Goal: Task Accomplishment & Management: Use online tool/utility

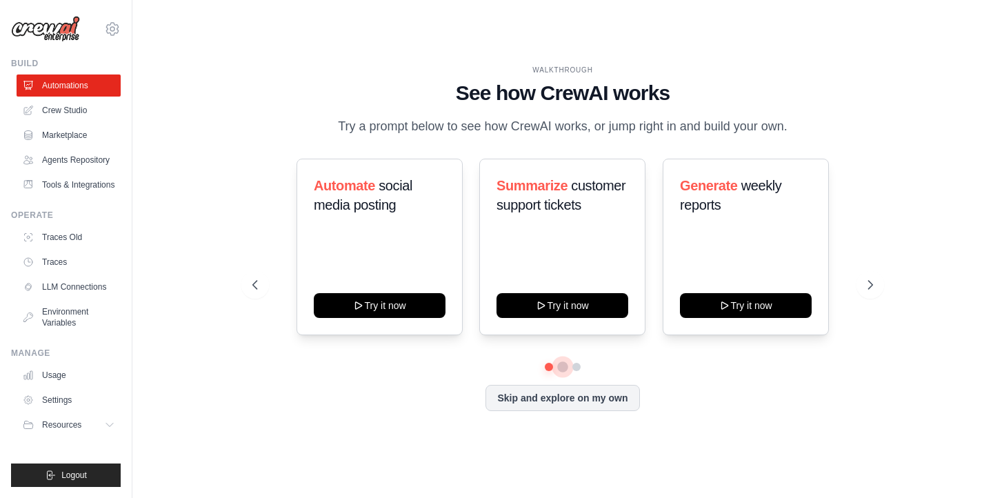
click at [559, 365] on button at bounding box center [562, 366] width 11 height 11
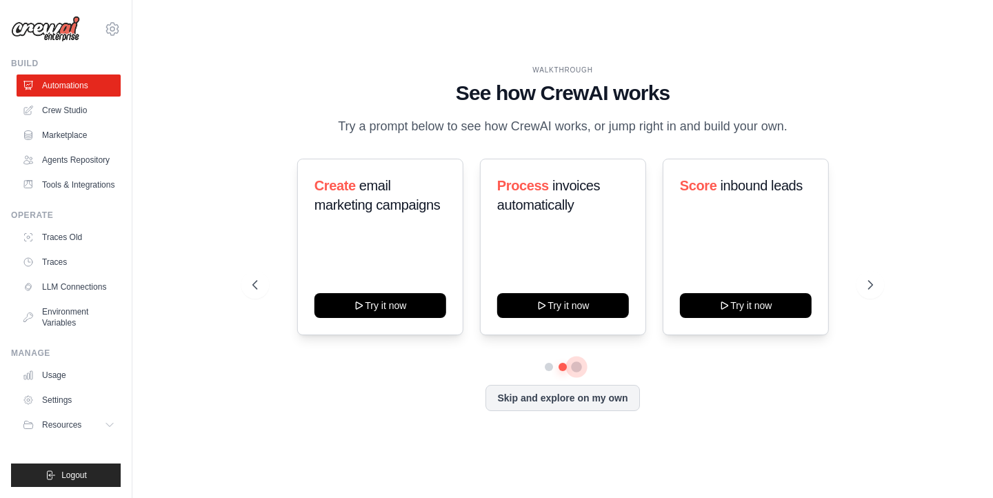
click at [574, 367] on button at bounding box center [576, 366] width 11 height 11
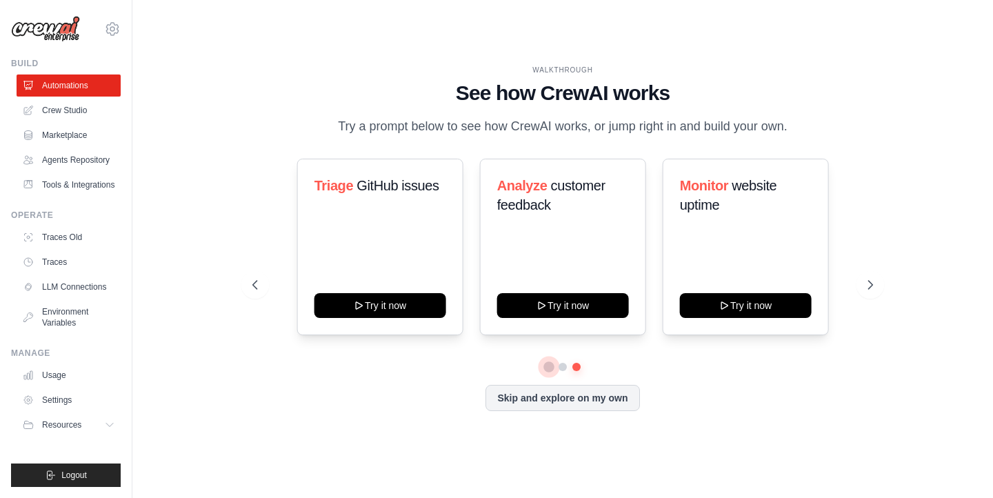
click at [547, 365] on button at bounding box center [549, 367] width 10 height 10
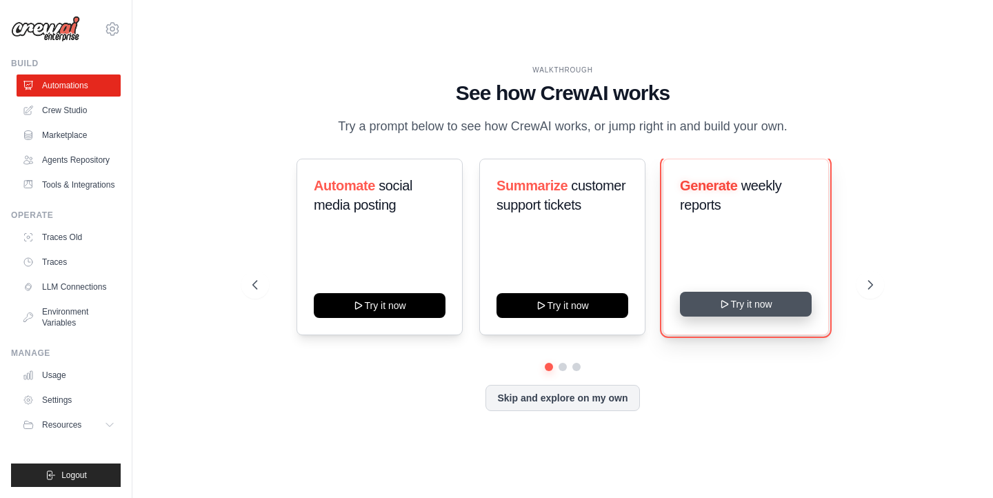
click at [738, 306] on button "Try it now" at bounding box center [746, 304] width 132 height 25
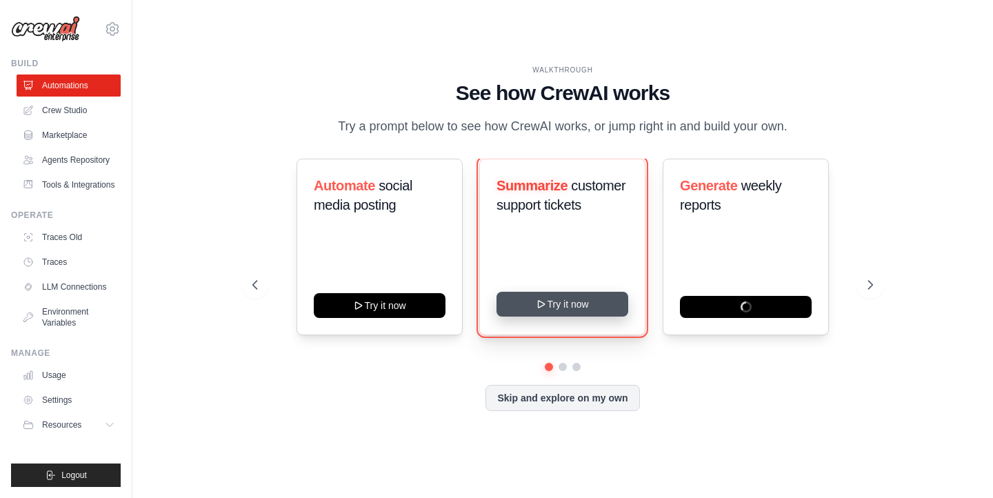
click at [581, 297] on button "Try it now" at bounding box center [562, 304] width 132 height 25
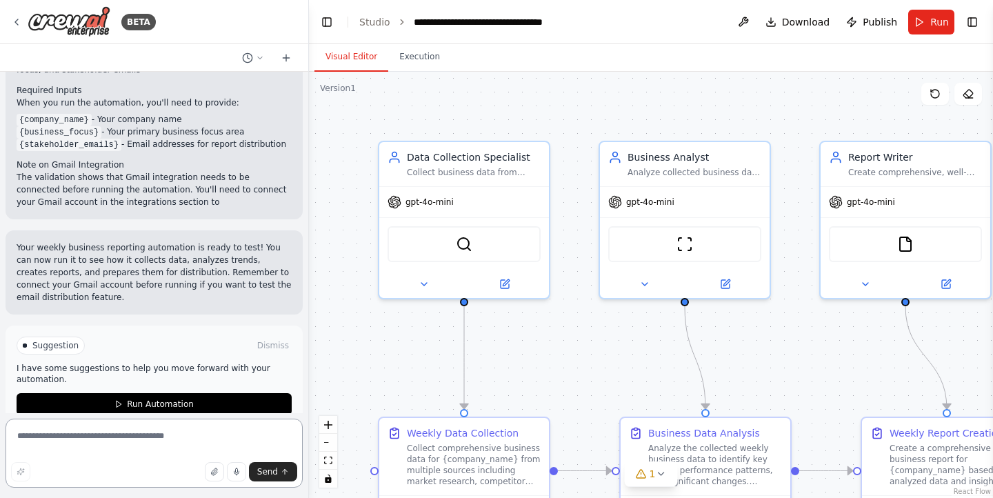
scroll to position [1259, 0]
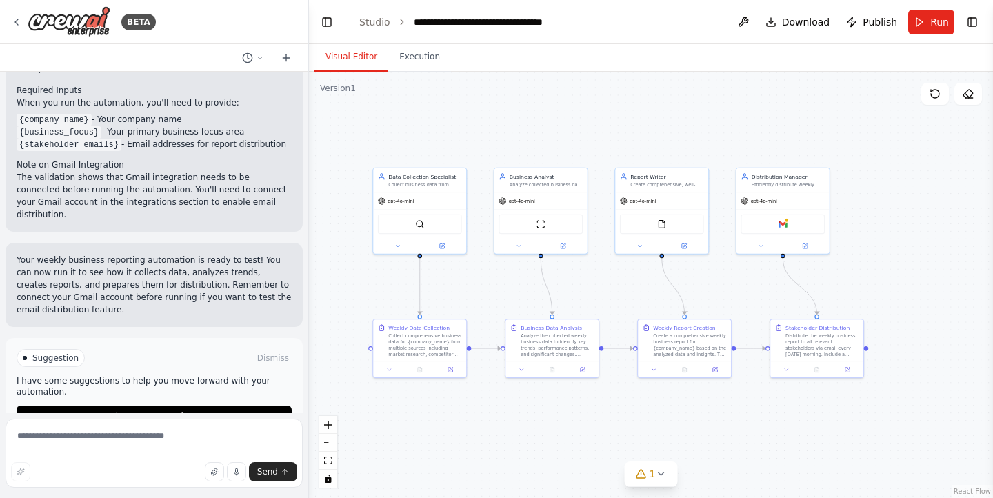
drag, startPoint x: 624, startPoint y: 387, endPoint x: 518, endPoint y: 310, distance: 131.1
click at [518, 310] on div ".deletable-edge-delete-btn { width: 20px; height: 20px; border: 0px solid #ffff…" at bounding box center [651, 285] width 684 height 426
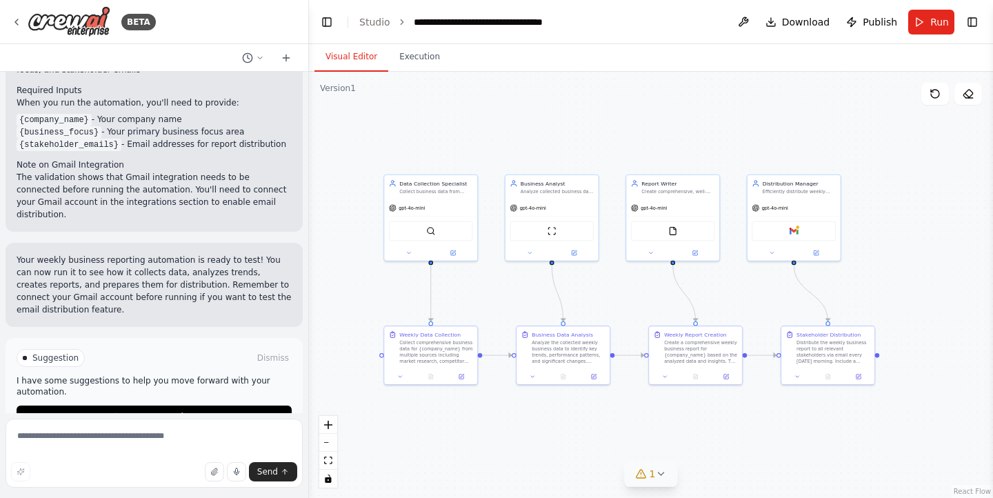
click at [663, 472] on icon at bounding box center [660, 473] width 11 height 11
click at [847, 460] on div ".deletable-edge-delete-btn { width: 20px; height: 20px; border: 0px solid #ffff…" at bounding box center [651, 285] width 684 height 426
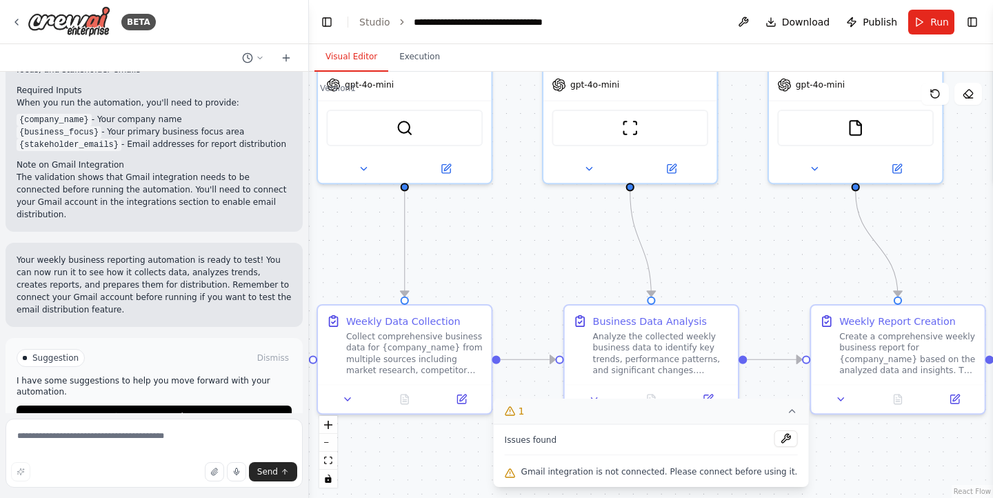
drag, startPoint x: 663, startPoint y: 296, endPoint x: 773, endPoint y: 199, distance: 147.0
click at [773, 199] on div ".deletable-edge-delete-btn { width: 20px; height: 20px; border: 0px solid #ffff…" at bounding box center [651, 285] width 684 height 426
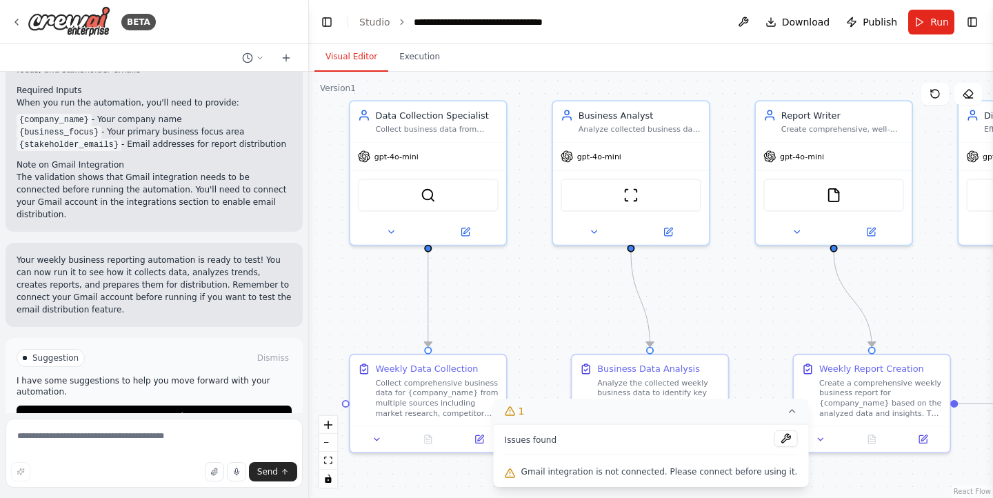
drag, startPoint x: 752, startPoint y: 232, endPoint x: 754, endPoint y: 305, distance: 72.4
click at [754, 305] on div ".deletable-edge-delete-btn { width: 20px; height: 20px; border: 0px solid #ffff…" at bounding box center [651, 285] width 684 height 426
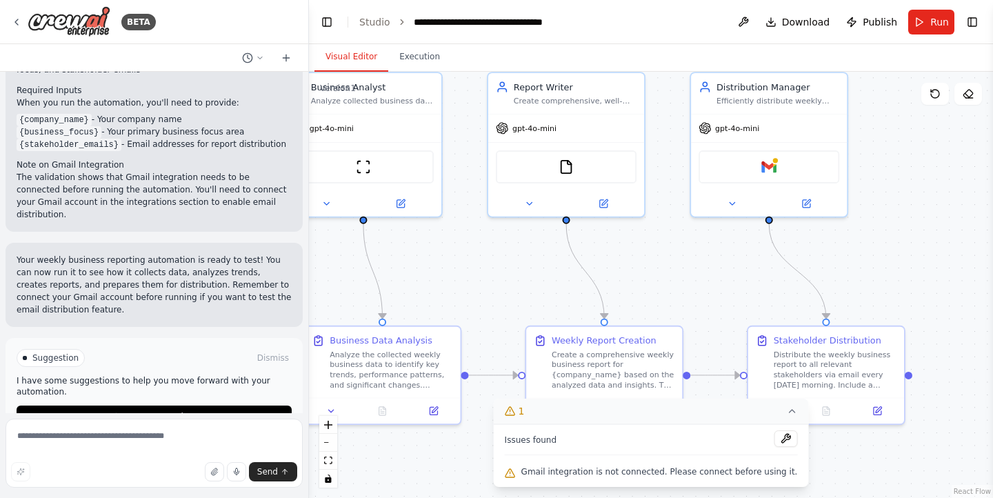
drag, startPoint x: 767, startPoint y: 281, endPoint x: 500, endPoint y: 253, distance: 269.0
click at [500, 253] on div ".deletable-edge-delete-btn { width: 20px; height: 20px; border: 0px solid #ffff…" at bounding box center [651, 285] width 684 height 426
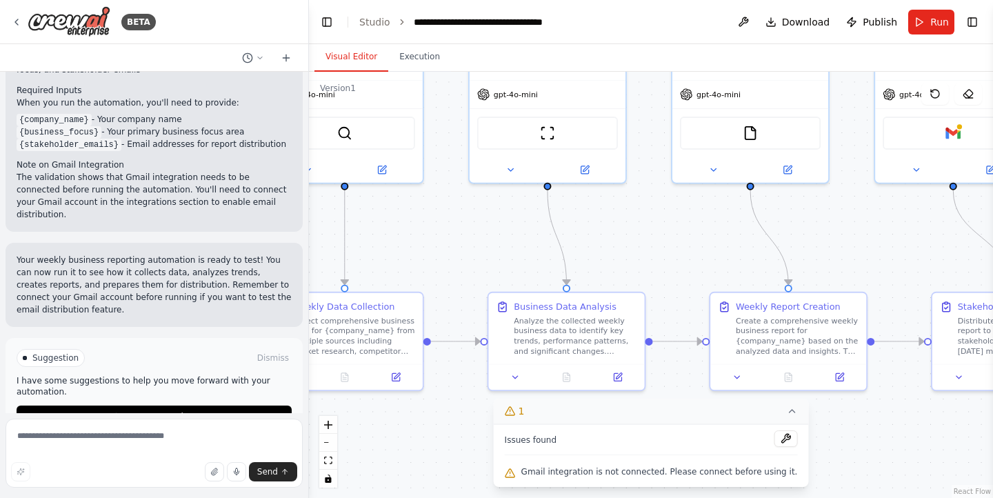
drag, startPoint x: 656, startPoint y: 277, endPoint x: 856, endPoint y: 247, distance: 202.9
click at [856, 247] on div ".deletable-edge-delete-btn { width: 20px; height: 20px; border: 0px solid #ffff…" at bounding box center [651, 285] width 684 height 426
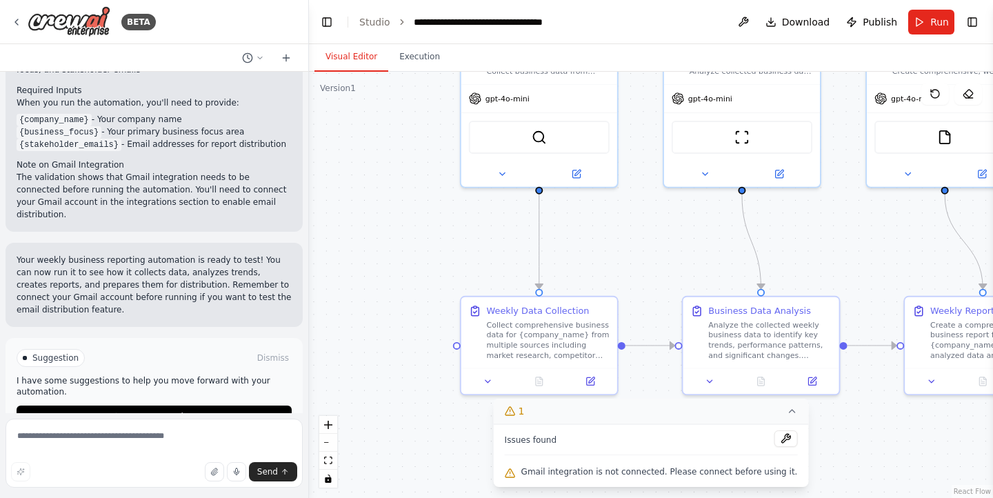
drag, startPoint x: 493, startPoint y: 269, endPoint x: 670, endPoint y: 269, distance: 177.2
click at [670, 269] on div ".deletable-edge-delete-btn { width: 20px; height: 20px; border: 0px solid #ffff…" at bounding box center [651, 285] width 684 height 426
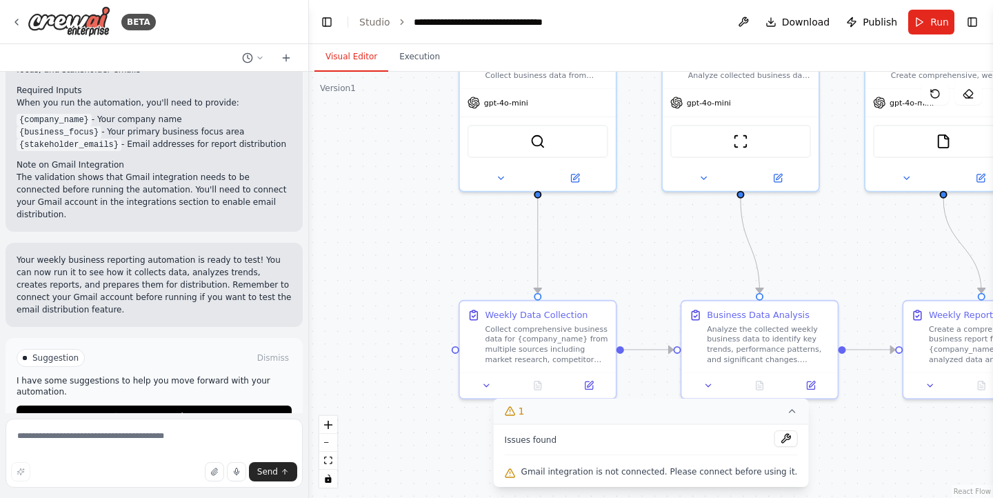
drag, startPoint x: 652, startPoint y: 245, endPoint x: 627, endPoint y: 338, distance: 95.7
click at [627, 338] on div ".deletable-edge-delete-btn { width: 20px; height: 20px; border: 0px solid #ffff…" at bounding box center [651, 285] width 684 height 426
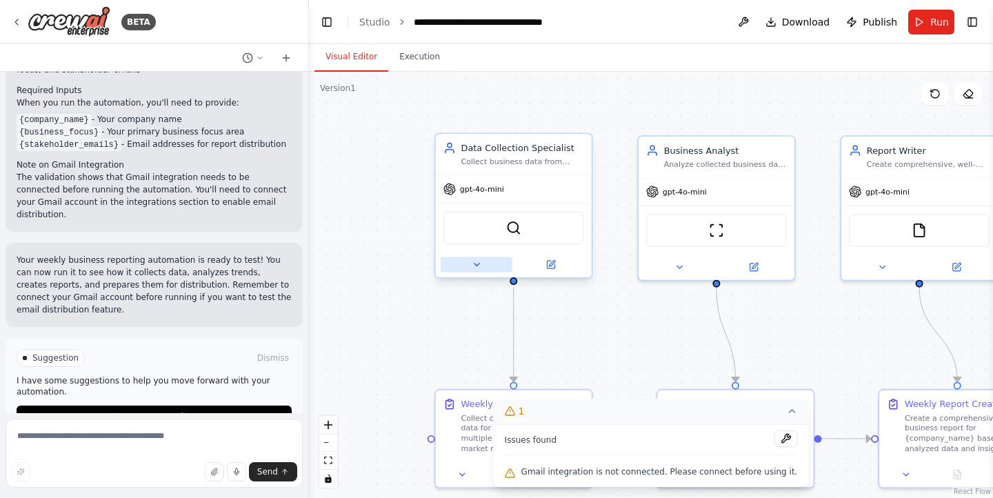
click at [477, 270] on button at bounding box center [477, 264] width 72 height 15
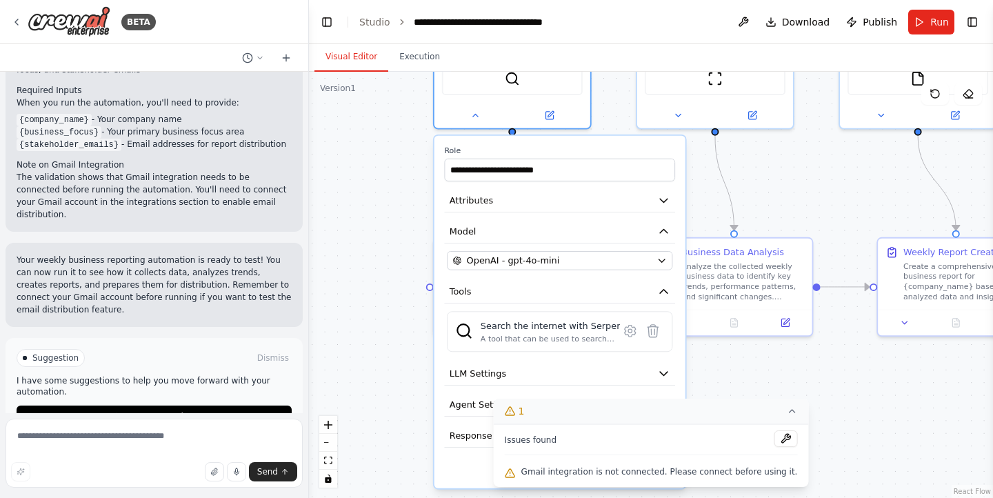
drag, startPoint x: 386, startPoint y: 267, endPoint x: 383, endPoint y: 97, distance: 170.3
click at [383, 97] on div ".deletable-edge-delete-btn { width: 20px; height: 20px; border: 0px solid #ffff…" at bounding box center [651, 285] width 684 height 426
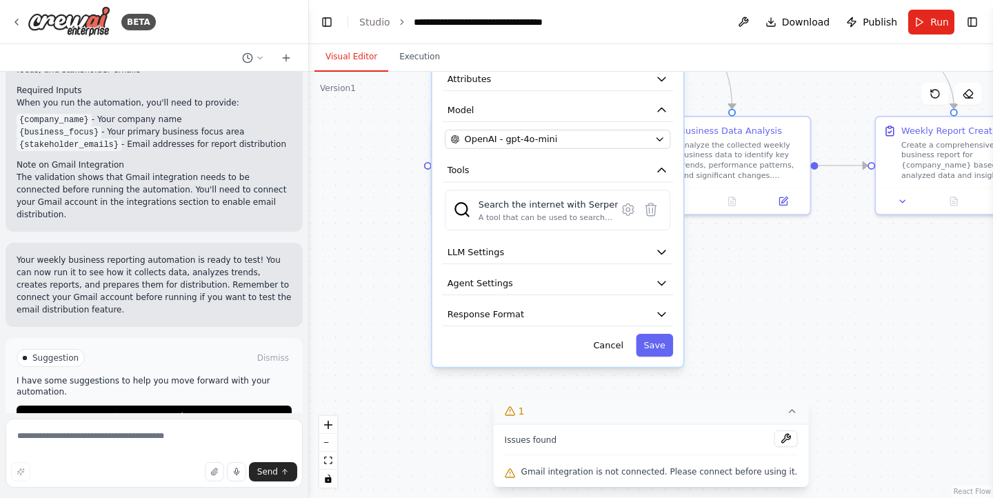
drag, startPoint x: 397, startPoint y: 276, endPoint x: 396, endPoint y: 173, distance: 103.4
click at [396, 173] on div ".deletable-edge-delete-btn { width: 20px; height: 20px; border: 0px solid #ffff…" at bounding box center [651, 285] width 684 height 426
click at [624, 209] on icon at bounding box center [628, 209] width 11 height 12
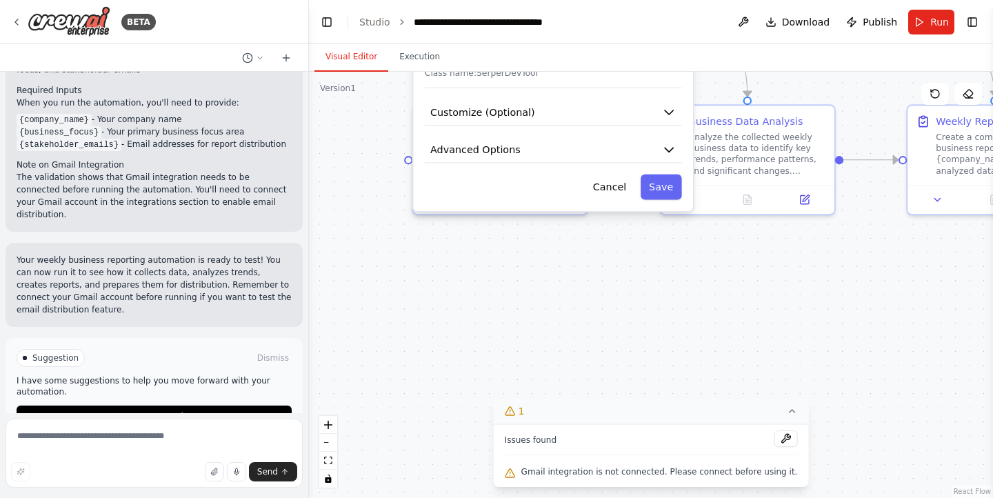
drag, startPoint x: 503, startPoint y: 283, endPoint x: 456, endPoint y: 428, distance: 153.0
click at [456, 429] on div ".deletable-edge-delete-btn { width: 20px; height: 20px; border: 0px solid #ffff…" at bounding box center [651, 285] width 684 height 426
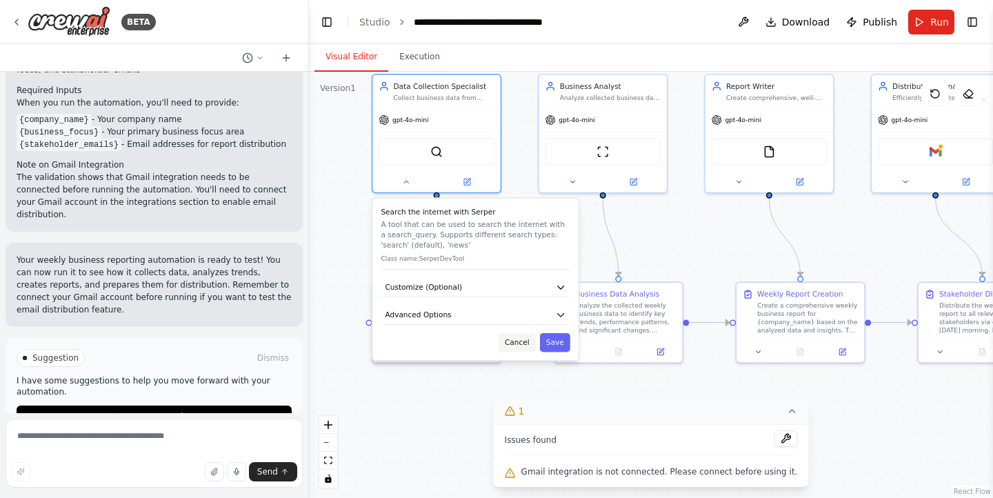
click at [512, 347] on button "Cancel" at bounding box center [516, 342] width 37 height 19
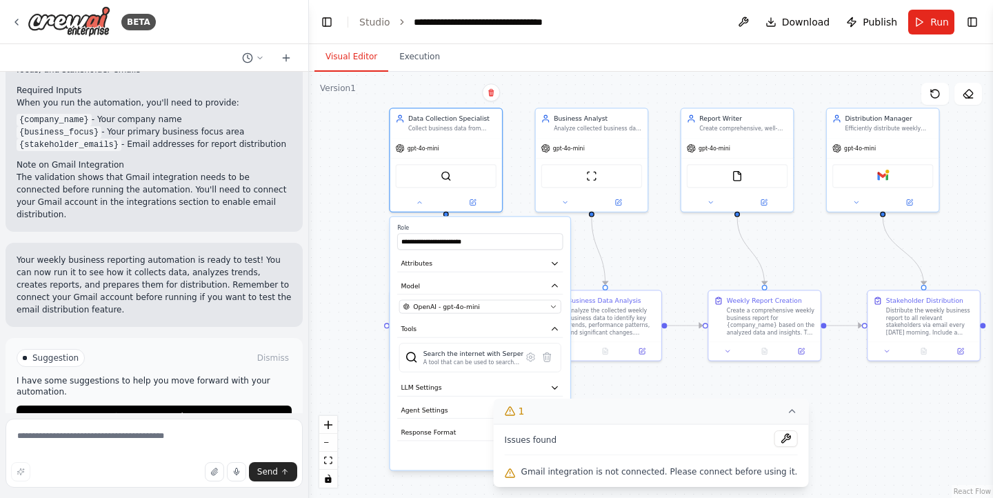
click at [786, 412] on icon at bounding box center [791, 410] width 11 height 11
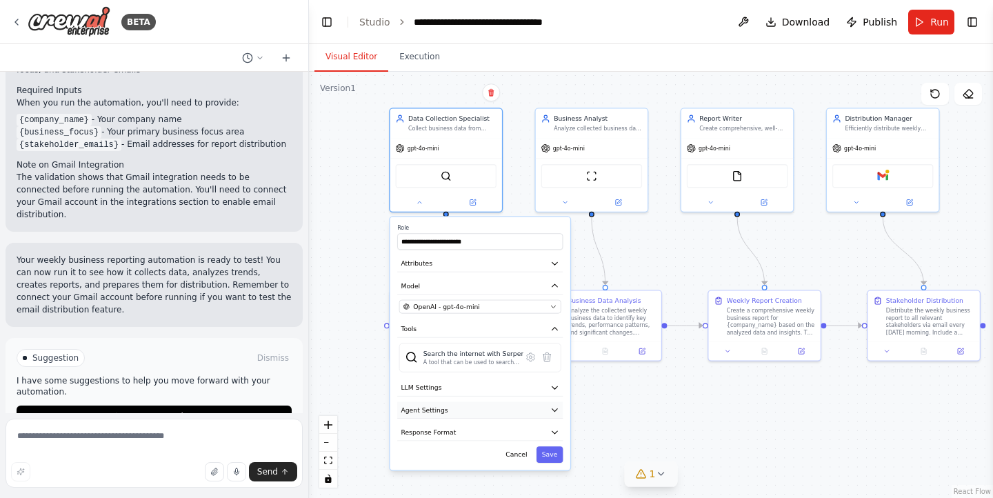
click at [548, 411] on button "Agent Settings" at bounding box center [479, 410] width 165 height 17
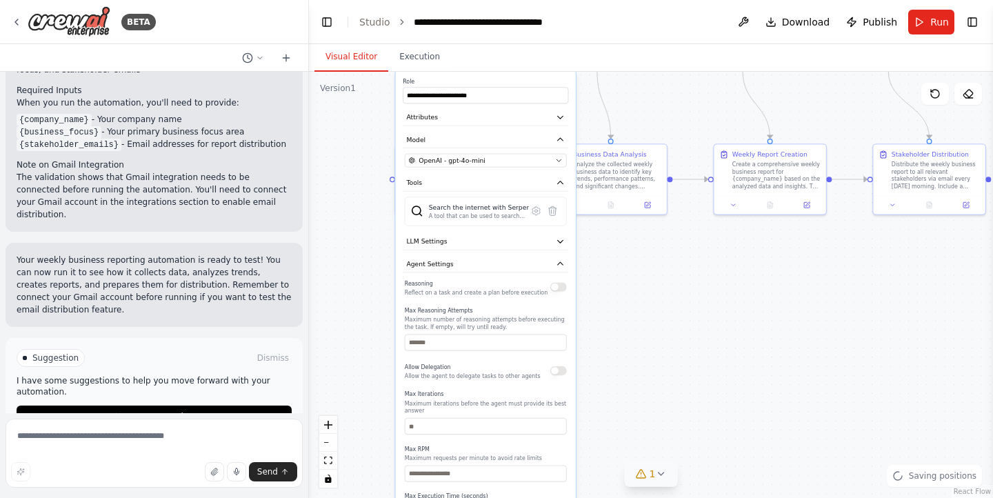
drag, startPoint x: 664, startPoint y: 433, endPoint x: 671, endPoint y: 285, distance: 147.7
click at [671, 285] on div ".deletable-edge-delete-btn { width: 20px; height: 20px; border: 0px solid #ffff…" at bounding box center [651, 285] width 684 height 426
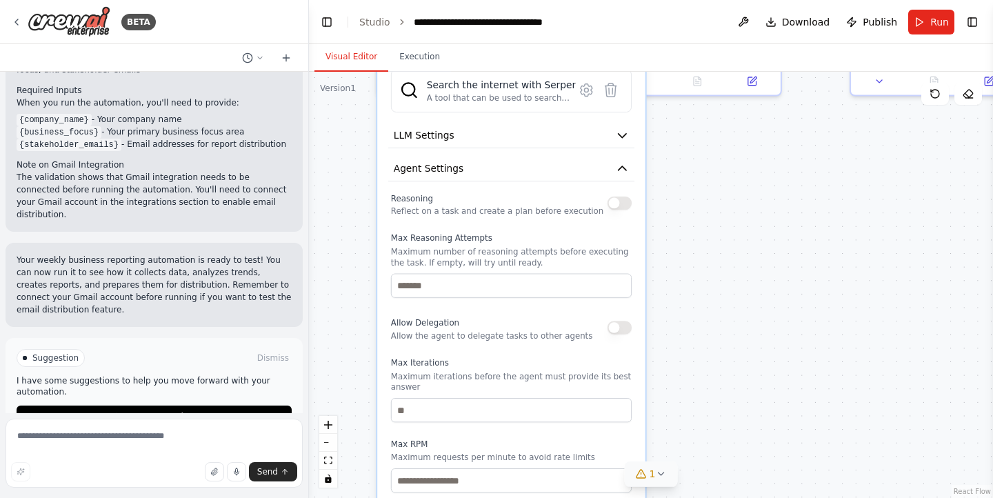
drag, startPoint x: 642, startPoint y: 352, endPoint x: 709, endPoint y: 234, distance: 136.1
click at [709, 234] on div ".deletable-edge-delete-btn { width: 20px; height: 20px; border: 0px solid #ffff…" at bounding box center [651, 285] width 684 height 426
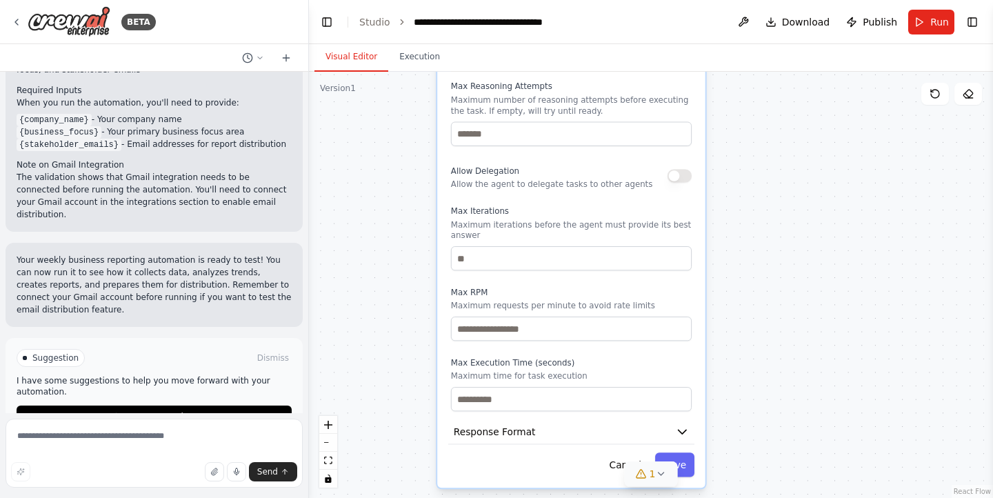
drag, startPoint x: 699, startPoint y: 305, endPoint x: 756, endPoint y: 174, distance: 142.9
click at [756, 174] on div ".deletable-edge-delete-btn { width: 20px; height: 20px; border: 0px solid #ffff…" at bounding box center [651, 285] width 684 height 426
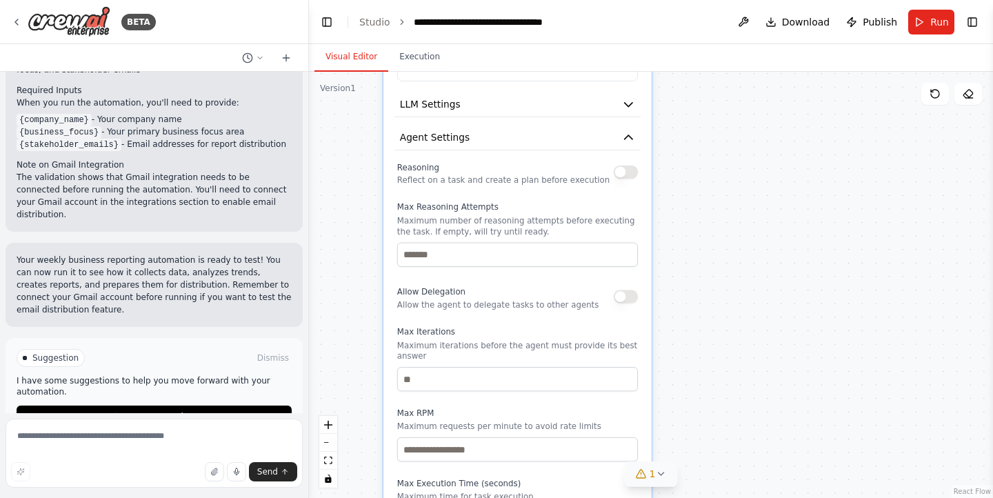
drag, startPoint x: 756, startPoint y: 174, endPoint x: 700, endPoint y: 310, distance: 147.5
click at [700, 310] on div ".deletable-edge-delete-btn { width: 20px; height: 20px; border: 0px solid #ffff…" at bounding box center [651, 285] width 684 height 426
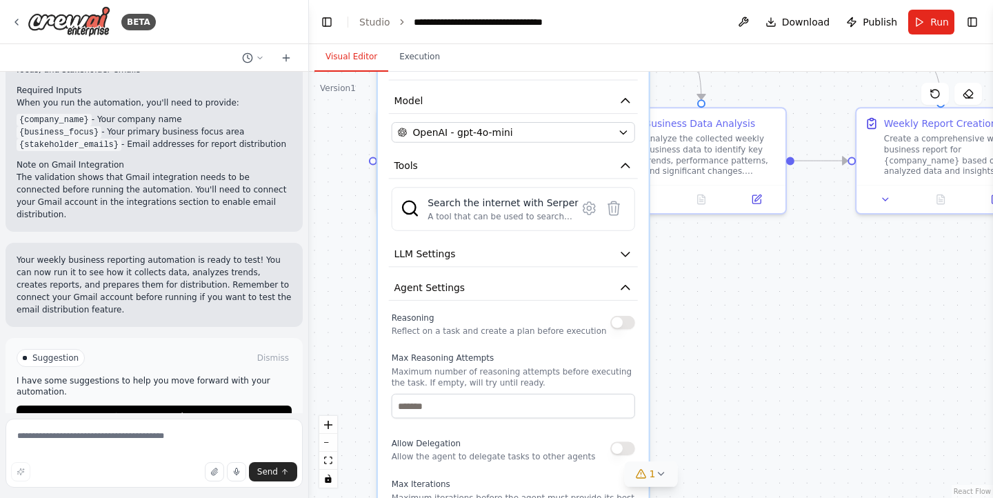
drag, startPoint x: 716, startPoint y: 238, endPoint x: 716, endPoint y: 374, distance: 135.8
click at [716, 374] on div ".deletable-edge-delete-btn { width: 20px; height: 20px; border: 0px solid #ffff…" at bounding box center [651, 285] width 684 height 426
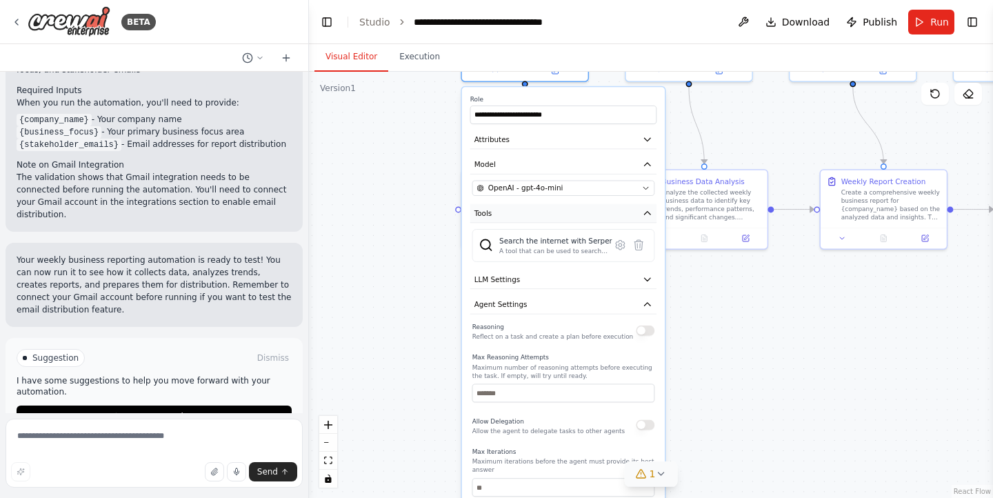
click at [649, 213] on icon "button" at bounding box center [647, 213] width 6 height 3
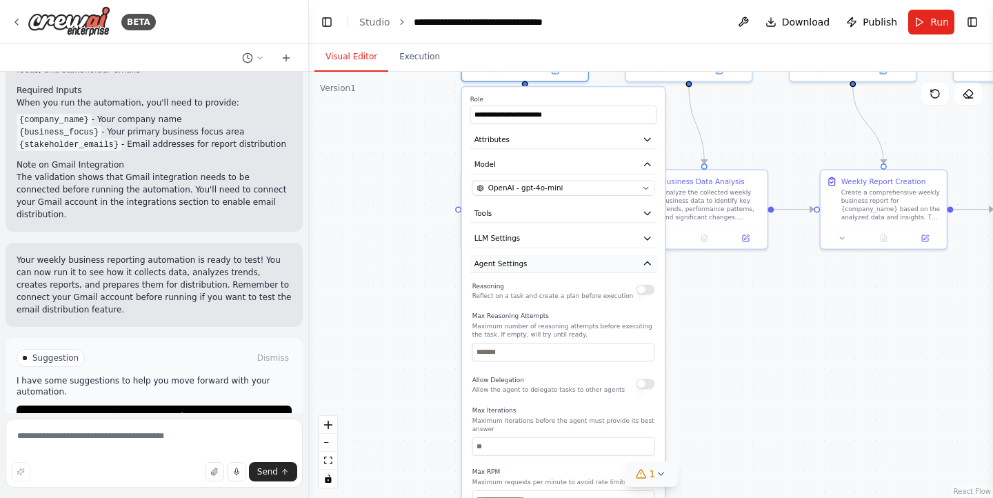
click at [648, 261] on icon "button" at bounding box center [647, 264] width 10 height 10
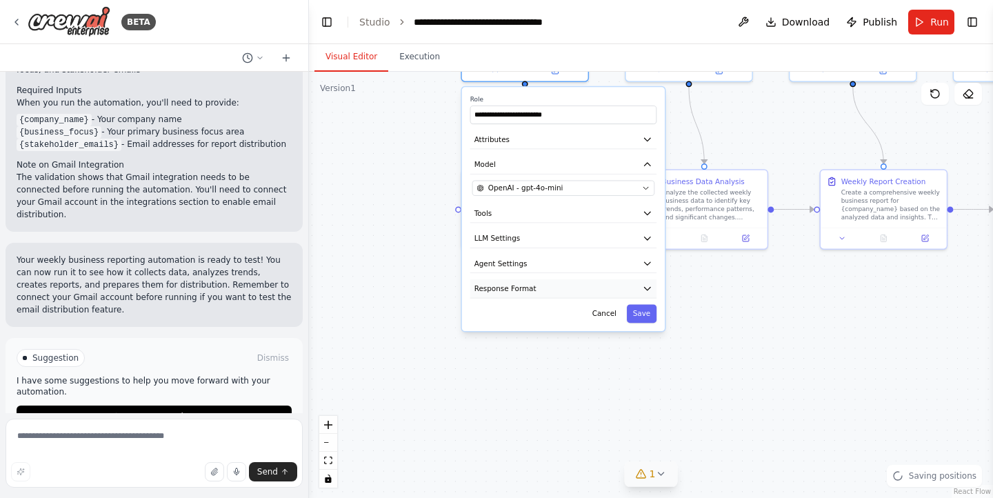
click at [645, 288] on icon "button" at bounding box center [647, 288] width 6 height 3
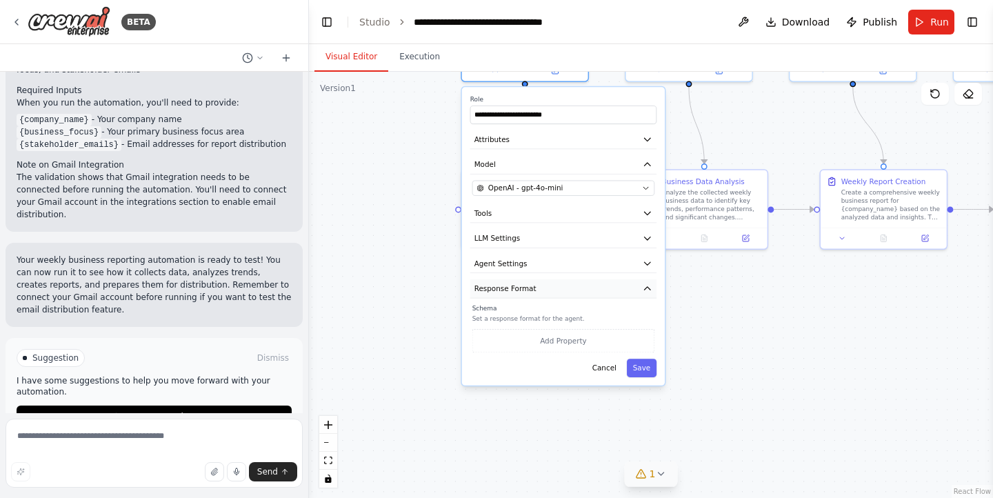
click at [645, 288] on icon "button" at bounding box center [647, 288] width 6 height 3
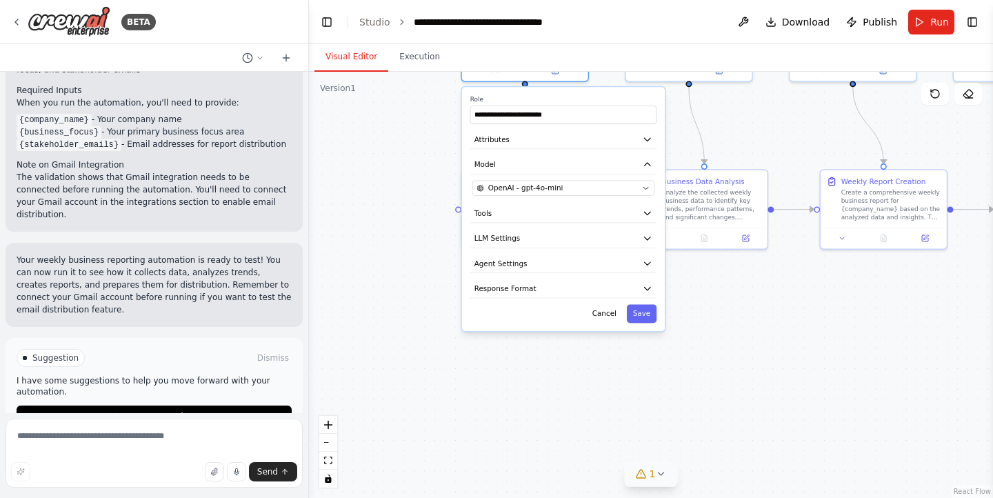
click at [422, 279] on div ".deletable-edge-delete-btn { width: 20px; height: 20px; border: 0px solid #ffff…" at bounding box center [651, 285] width 684 height 426
click at [620, 94] on div "**********" at bounding box center [563, 209] width 203 height 244
click at [648, 212] on icon "button" at bounding box center [647, 213] width 6 height 3
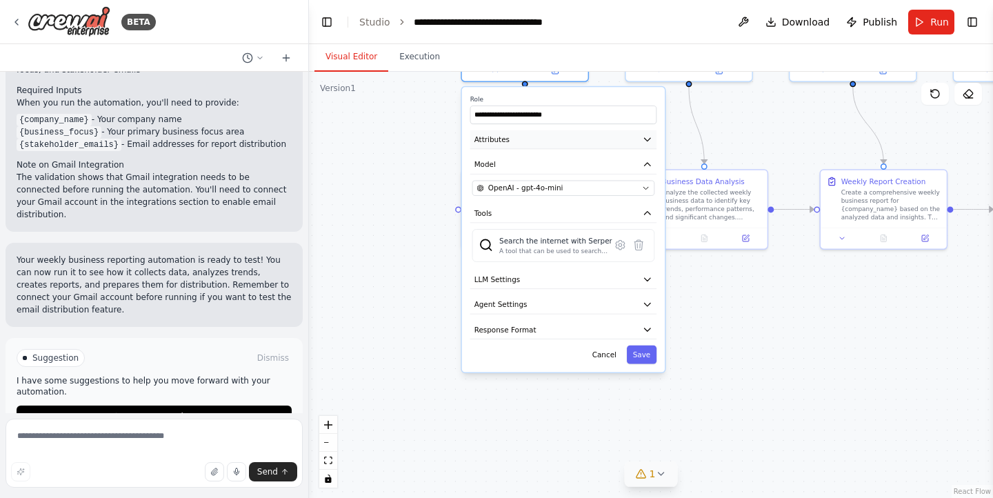
click at [641, 139] on button "Attributes" at bounding box center [563, 139] width 186 height 19
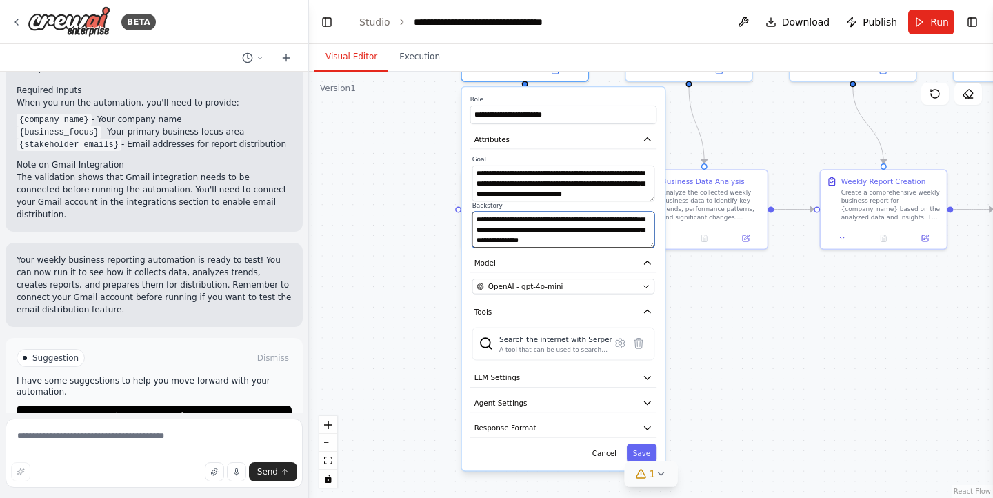
scroll to position [69, 0]
drag, startPoint x: 507, startPoint y: 227, endPoint x: 508, endPoint y: 248, distance: 21.4
click at [508, 248] on div "**********" at bounding box center [563, 278] width 203 height 383
click at [405, 254] on div ".deletable-edge-delete-btn { width: 20px; height: 20px; border: 0px solid #ffff…" at bounding box center [651, 285] width 684 height 426
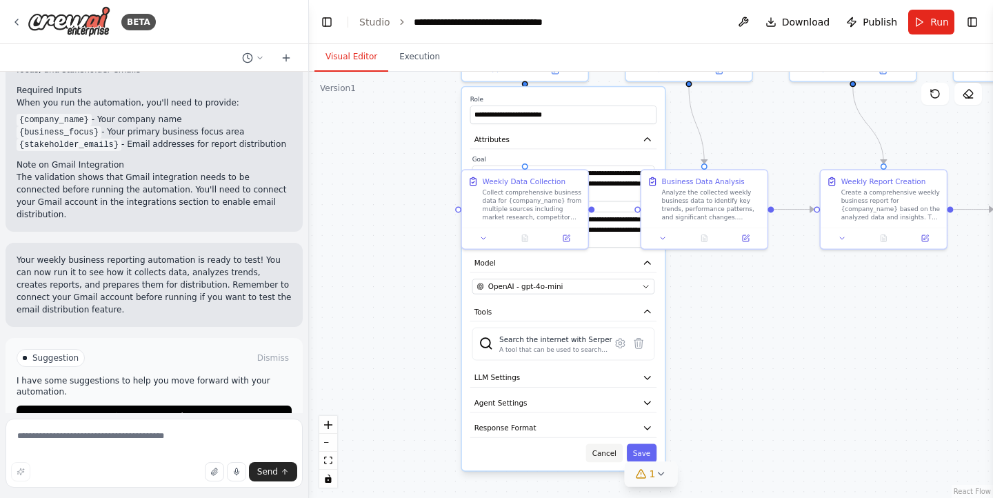
click at [607, 460] on button "Cancel" at bounding box center [604, 453] width 37 height 19
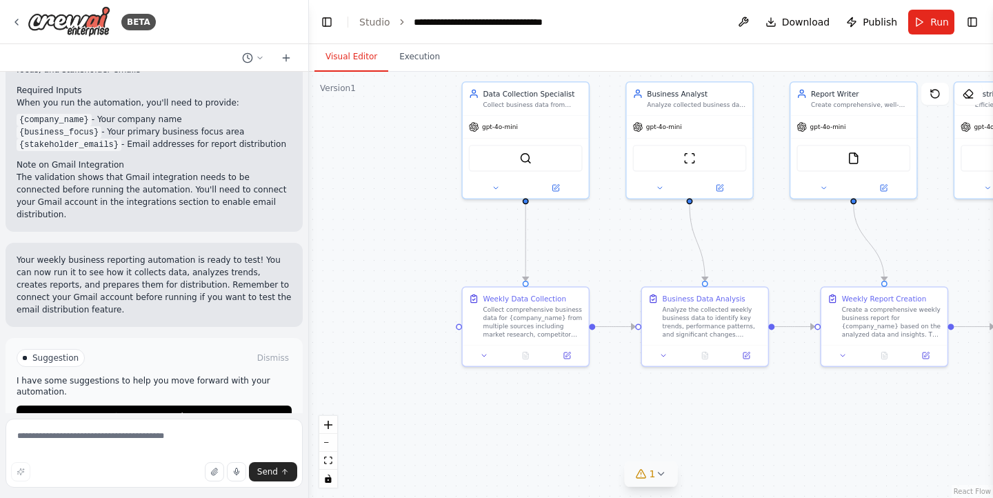
drag, startPoint x: 354, startPoint y: 266, endPoint x: 360, endPoint y: 433, distance: 166.9
click at [360, 433] on div ".deletable-edge-delete-btn { width: 20px; height: 20px; border: 0px solid #ffff…" at bounding box center [651, 285] width 684 height 426
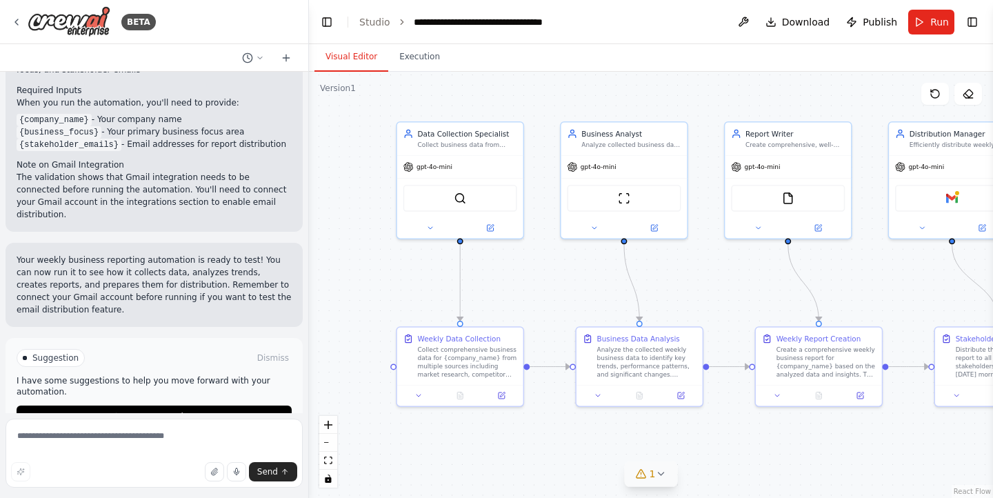
drag, startPoint x: 403, startPoint y: 304, endPoint x: 332, endPoint y: 294, distance: 71.0
click at [332, 294] on div ".deletable-edge-delete-btn { width: 20px; height: 20px; border: 0px solid #ffff…" at bounding box center [651, 285] width 684 height 426
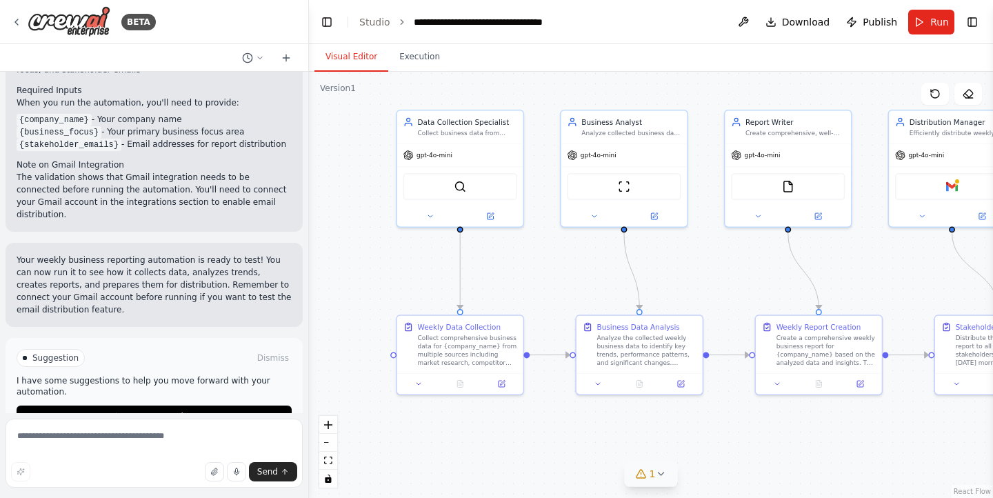
drag, startPoint x: 405, startPoint y: 281, endPoint x: 405, endPoint y: 270, distance: 11.7
click at [405, 270] on div ".deletable-edge-delete-btn { width: 20px; height: 20px; border: 0px solid #ffff…" at bounding box center [651, 285] width 684 height 426
click at [422, 383] on icon at bounding box center [418, 382] width 8 height 8
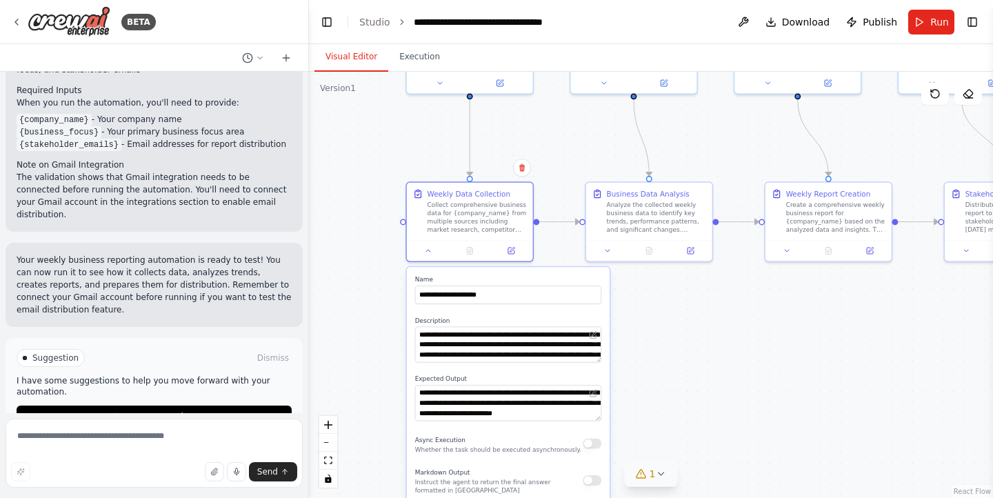
drag, startPoint x: 365, startPoint y: 301, endPoint x: 385, endPoint y: 116, distance: 185.9
click at [385, 116] on div ".deletable-edge-delete-btn { width: 20px; height: 20px; border: 0px solid #ffff…" at bounding box center [651, 285] width 684 height 426
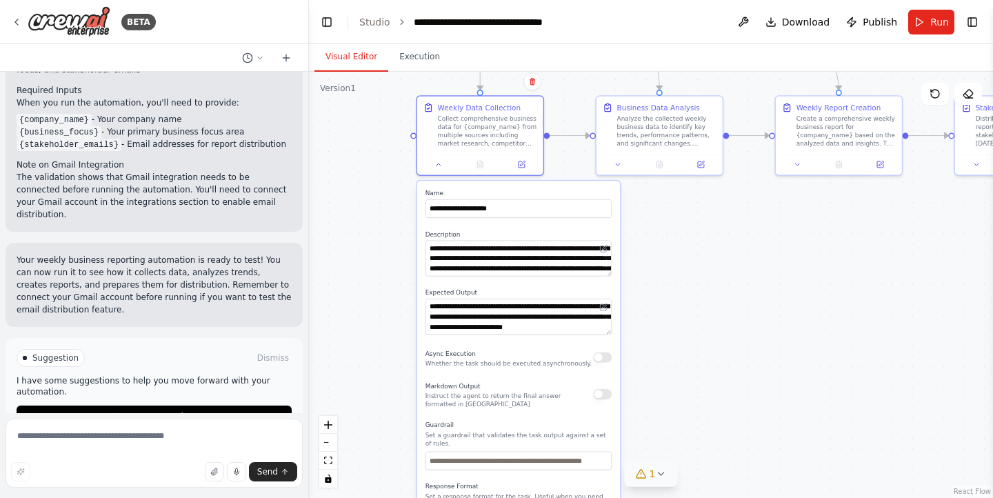
drag, startPoint x: 373, startPoint y: 330, endPoint x: 373, endPoint y: 295, distance: 35.2
click at [373, 295] on div ".deletable-edge-delete-btn { width: 20px; height: 20px; border: 0px solid #ffff…" at bounding box center [651, 285] width 684 height 426
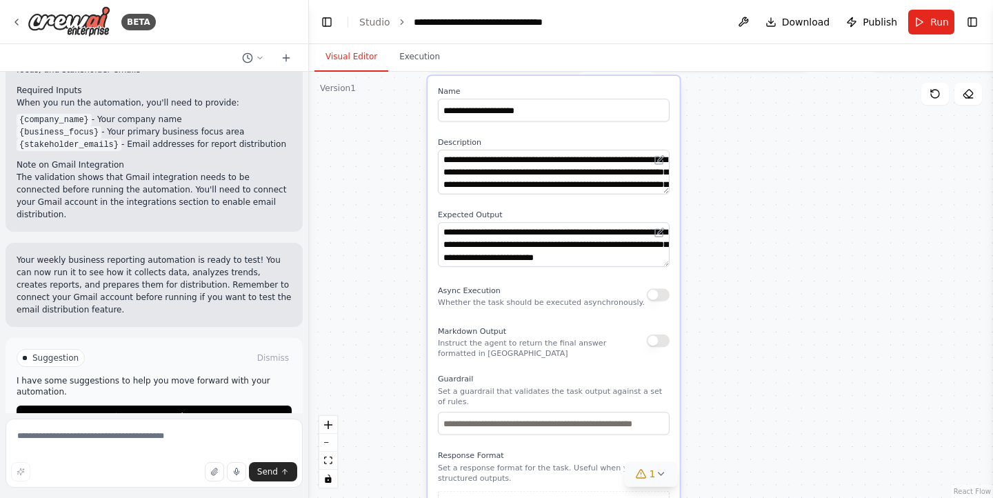
drag, startPoint x: 387, startPoint y: 336, endPoint x: 387, endPoint y: 259, distance: 77.2
click at [387, 259] on div ".deletable-edge-delete-btn { width: 20px; height: 20px; border: 0px solid #ffff…" at bounding box center [651, 285] width 684 height 426
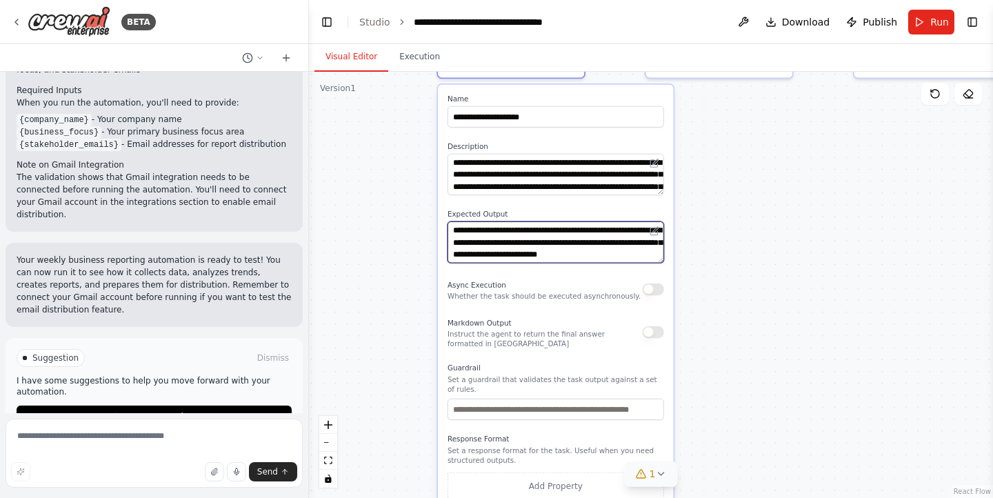
click at [612, 243] on textarea "**********" at bounding box center [555, 241] width 216 height 41
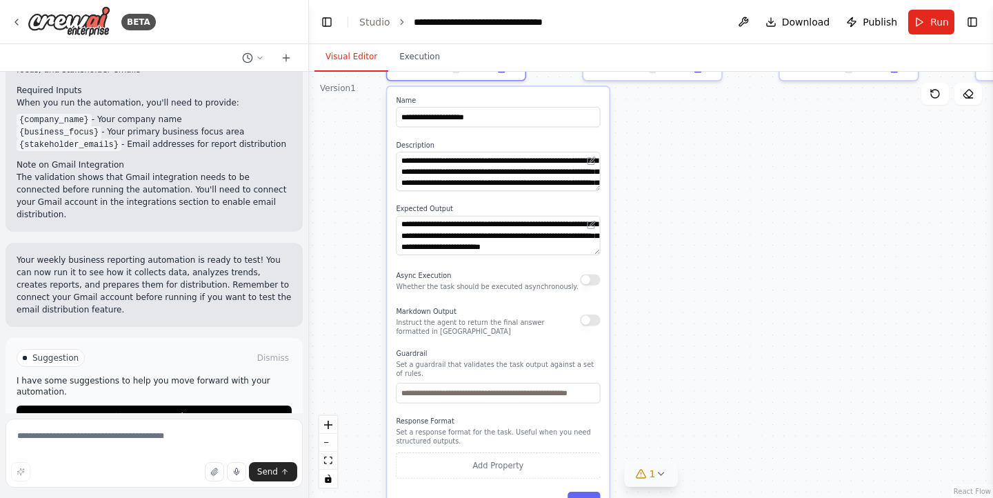
drag, startPoint x: 747, startPoint y: 348, endPoint x: 658, endPoint y: 459, distance: 142.2
click at [658, 459] on div ".deletable-edge-delete-btn { width: 20px; height: 20px; border: 0px solid #ffff…" at bounding box center [651, 285] width 684 height 426
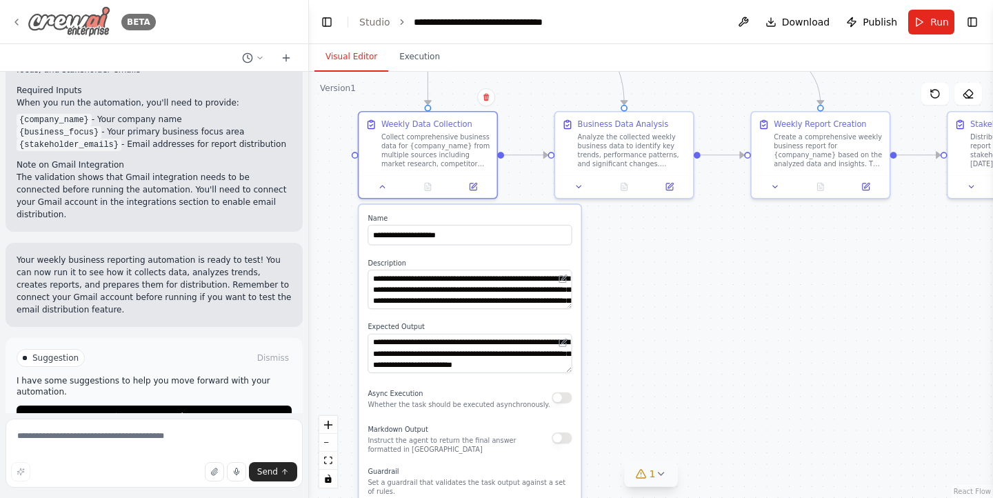
click at [20, 25] on icon at bounding box center [16, 22] width 11 height 11
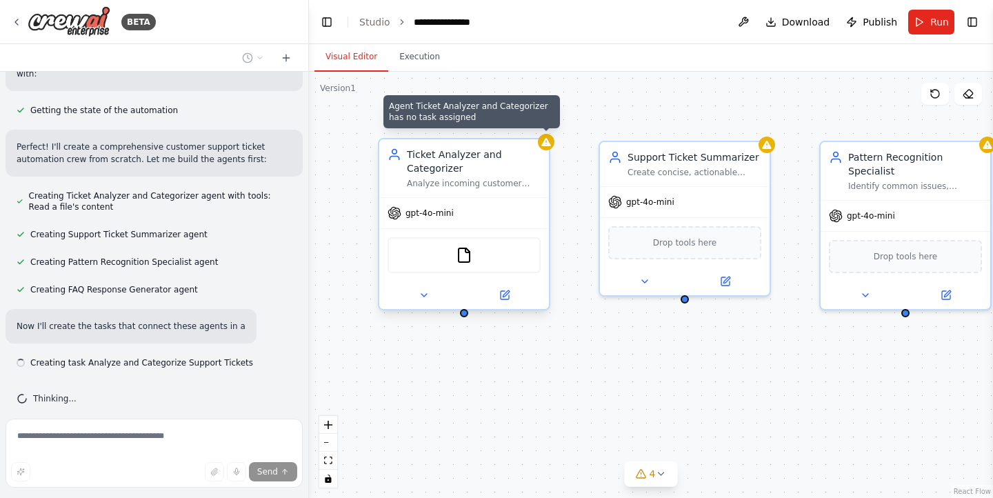
scroll to position [263, 0]
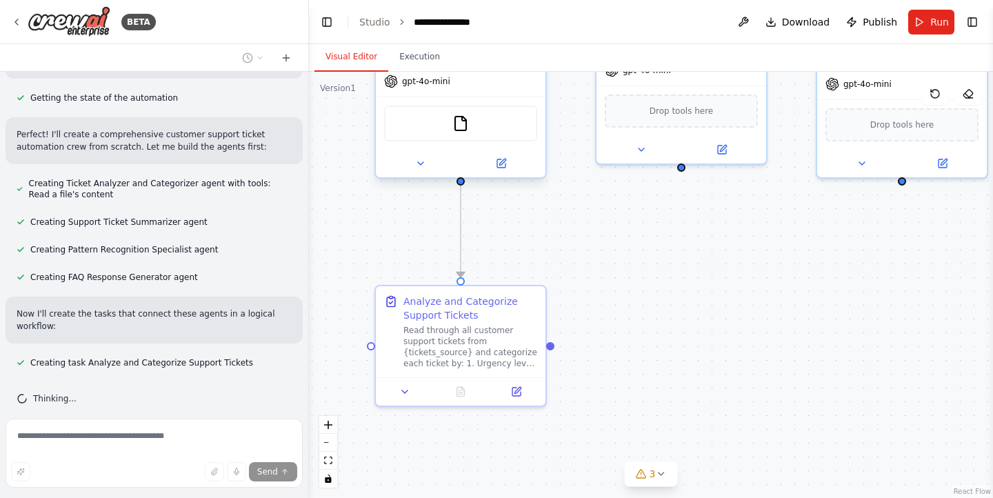
drag, startPoint x: 582, startPoint y: 360, endPoint x: 583, endPoint y: 220, distance: 140.0
click at [583, 220] on div ".deletable-edge-delete-btn { width: 20px; height: 20px; border: 0px solid #ffff…" at bounding box center [651, 285] width 684 height 426
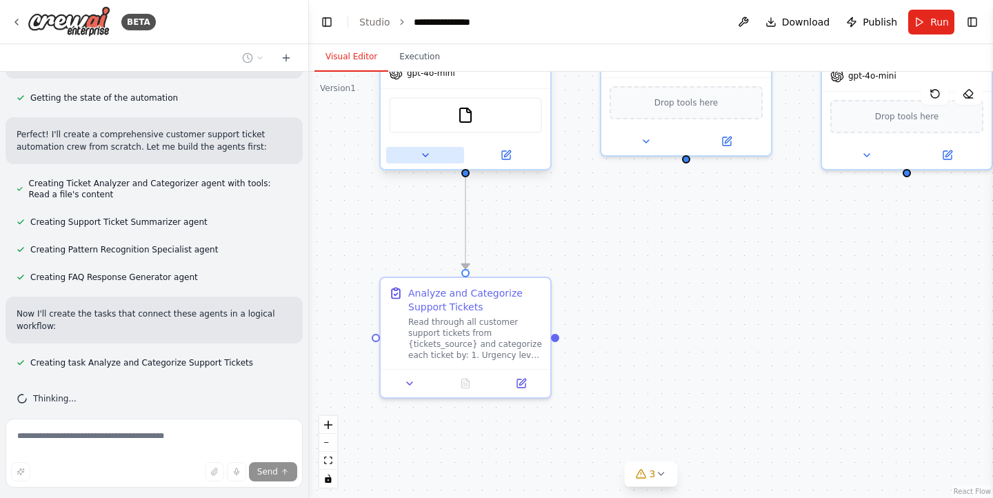
click at [425, 154] on icon at bounding box center [426, 155] width 6 height 3
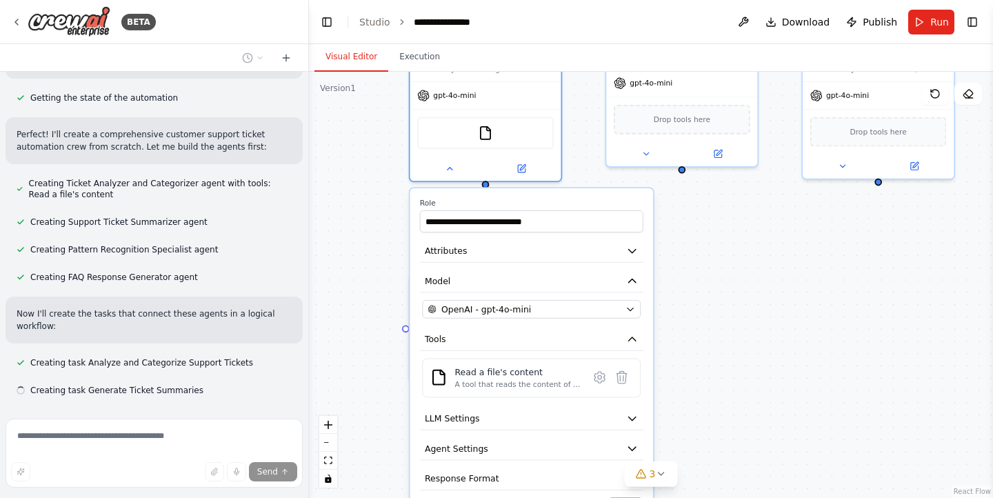
scroll to position [291, 0]
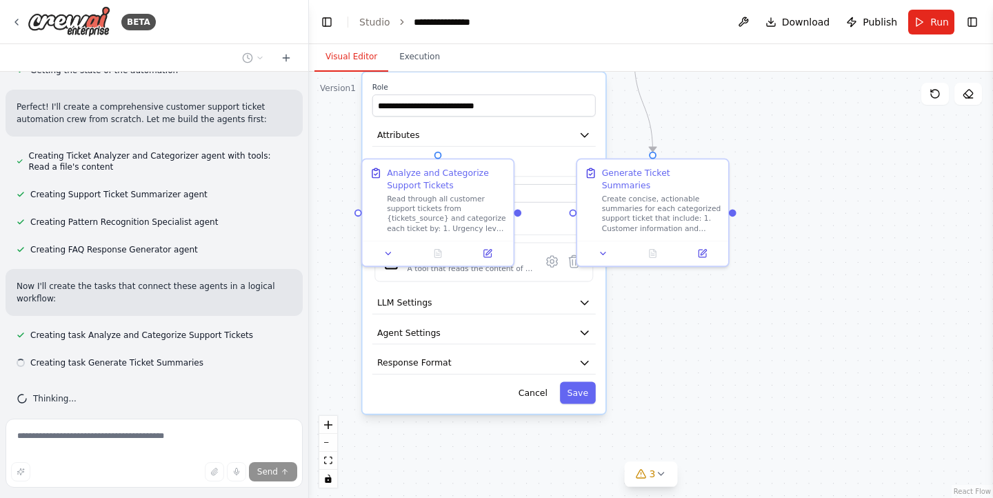
drag, startPoint x: 745, startPoint y: 307, endPoint x: 697, endPoint y: 191, distance: 125.8
click at [697, 191] on div ".deletable-edge-delete-btn { width: 20px; height: 20px; border: 0px solid #ffff…" at bounding box center [651, 285] width 684 height 426
click at [584, 332] on icon "button" at bounding box center [584, 332] width 7 height 3
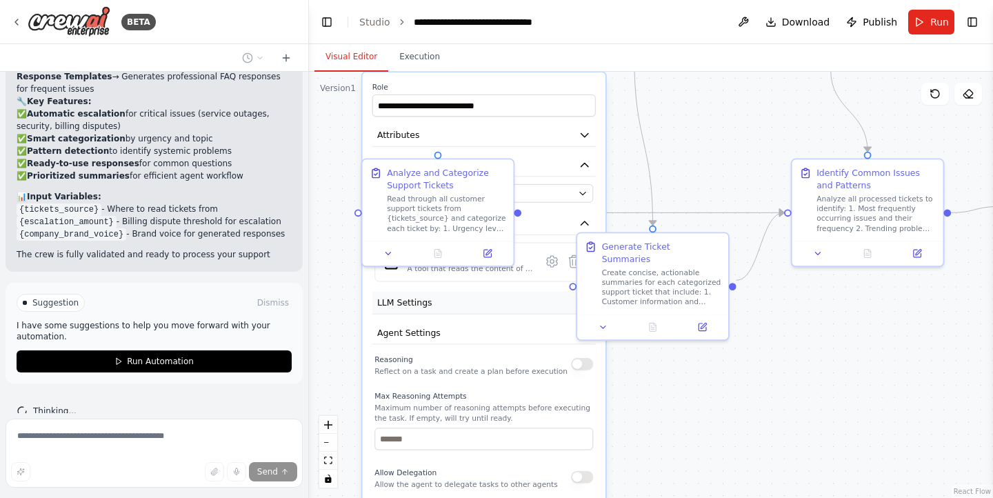
scroll to position [1144, 0]
